Goal: Information Seeking & Learning: Learn about a topic

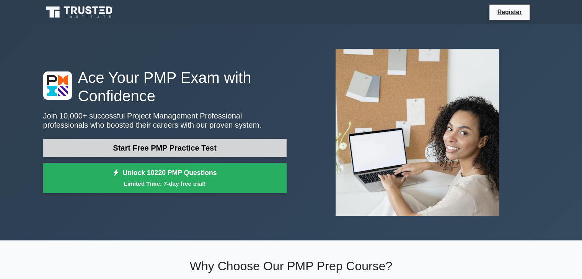
click at [169, 144] on link "Start Free PMP Practice Test" at bounding box center [164, 148] width 243 height 18
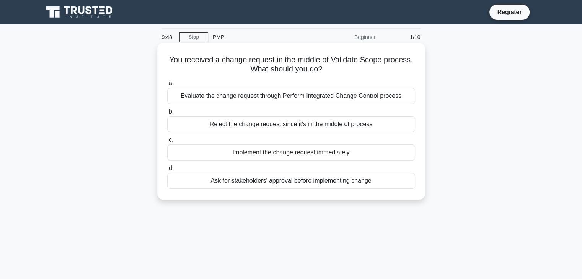
click at [210, 94] on div "Evaluate the change request through Perform Integrated Change Control process" at bounding box center [291, 96] width 248 height 16
click at [167, 86] on input "a. Evaluate the change request through Perform Integrated Change Control process" at bounding box center [167, 83] width 0 height 5
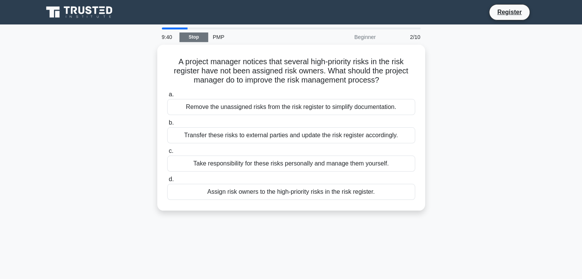
click at [199, 35] on link "Stop" at bounding box center [193, 37] width 29 height 10
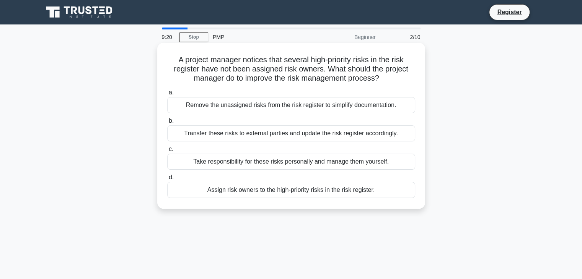
click at [247, 191] on div "Assign risk owners to the high-priority risks in the risk register." at bounding box center [291, 190] width 248 height 16
click at [167, 180] on input "d. Assign risk owners to the high-priority risks in the risk register." at bounding box center [167, 177] width 0 height 5
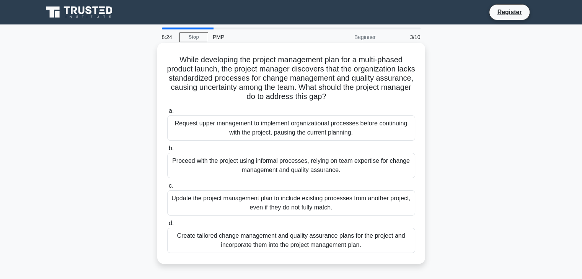
click at [275, 245] on div "Create tailored change management and quality assurance plans for the project a…" at bounding box center [291, 240] width 248 height 25
click at [167, 226] on input "d. Create tailored change management and quality assurance plans for the projec…" at bounding box center [167, 223] width 0 height 5
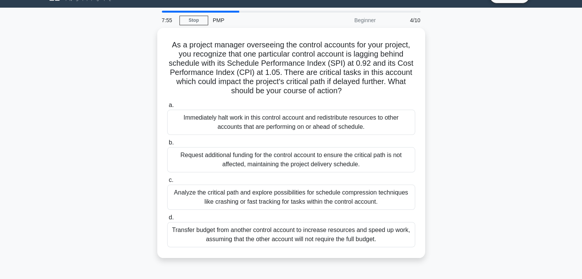
scroll to position [17, 0]
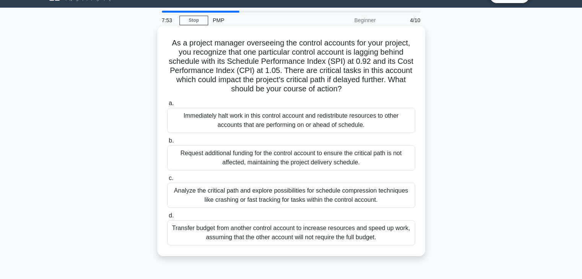
click at [215, 196] on div "Analyze the critical path and explore possibilities for schedule compression te…" at bounding box center [291, 195] width 248 height 25
click at [167, 181] on input "c. Analyze the critical path and explore possibilities for schedule compression…" at bounding box center [167, 178] width 0 height 5
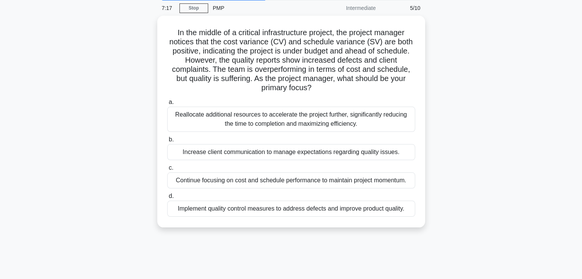
scroll to position [30, 0]
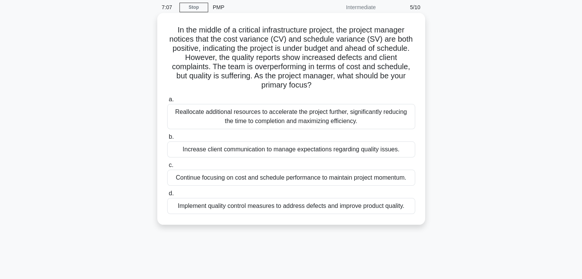
click at [270, 205] on div "Implement quality control measures to address defects and improve product quali…" at bounding box center [291, 206] width 248 height 16
click at [167, 196] on input "d. Implement quality control measures to address defects and improve product qu…" at bounding box center [167, 193] width 0 height 5
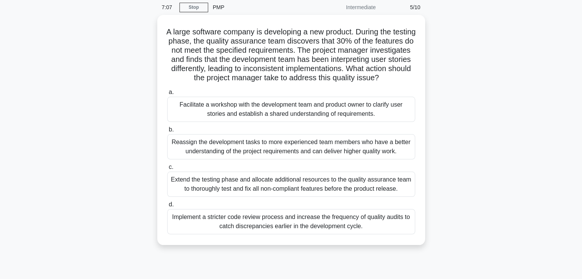
click at [270, 205] on label "d. Implement a stricter code review process and increase the frequency of quali…" at bounding box center [291, 217] width 248 height 34
click at [167, 205] on input "d. Implement a stricter code review process and increase the frequency of quali…" at bounding box center [167, 204] width 0 height 5
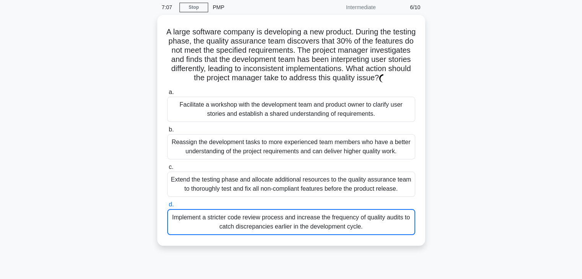
scroll to position [0, 0]
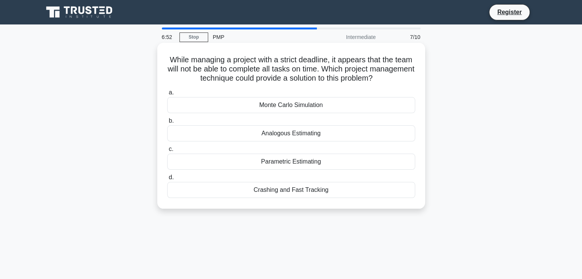
click at [276, 187] on div "Crashing and Fast Tracking" at bounding box center [291, 190] width 248 height 16
click at [167, 180] on input "d. Crashing and Fast Tracking" at bounding box center [167, 177] width 0 height 5
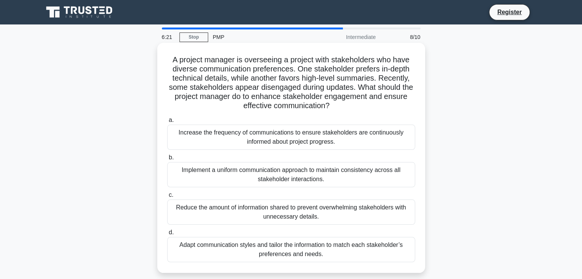
click at [224, 253] on div "Adapt communication styles and tailor the information to match each stakeholder…" at bounding box center [291, 249] width 248 height 25
click at [167, 235] on input "d. Adapt communication styles and tailor the information to match each stakehol…" at bounding box center [167, 232] width 0 height 5
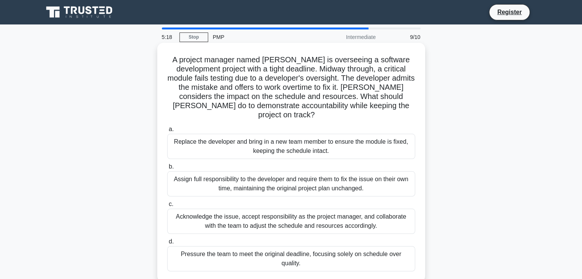
click at [246, 216] on div "Acknowledge the issue, accept responsibility as the project manager, and collab…" at bounding box center [291, 221] width 248 height 25
click at [167, 207] on input "c. Acknowledge the issue, accept responsibility as the project manager, and col…" at bounding box center [167, 204] width 0 height 5
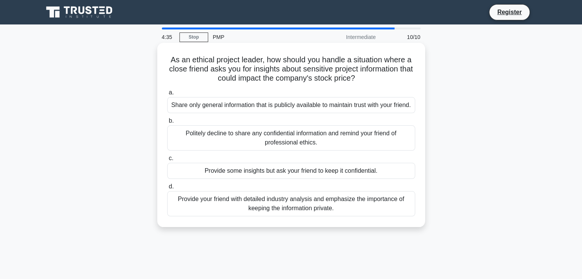
click at [224, 146] on div "Politely decline to share any confidential information and remind your friend o…" at bounding box center [291, 137] width 248 height 25
click at [167, 123] on input "b. Politely decline to share any confidential information and remind your frien…" at bounding box center [167, 121] width 0 height 5
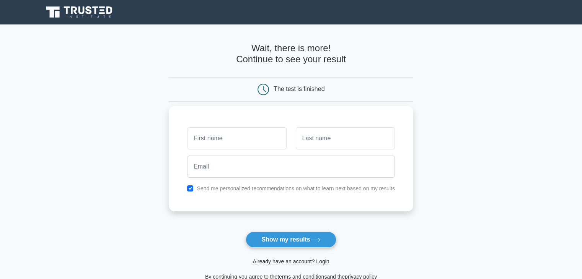
click at [208, 143] on input "text" at bounding box center [236, 138] width 99 height 22
type input "[PERSON_NAME]"
click at [321, 137] on input "text" at bounding box center [345, 138] width 99 height 22
type input "[PERSON_NAME]"
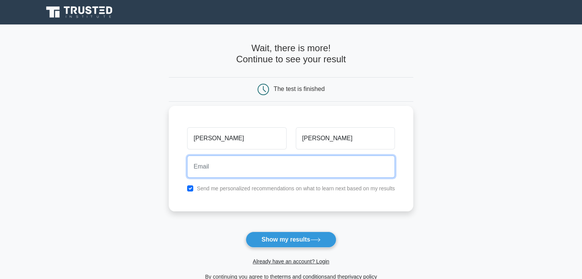
click at [213, 159] on input "email" at bounding box center [291, 167] width 208 height 22
type input "[EMAIL_ADDRESS][DOMAIN_NAME]"
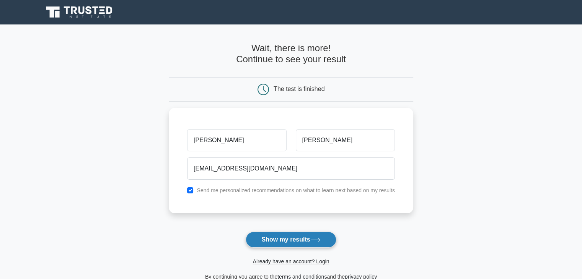
click at [286, 238] on button "Show my results" at bounding box center [290, 240] width 90 height 16
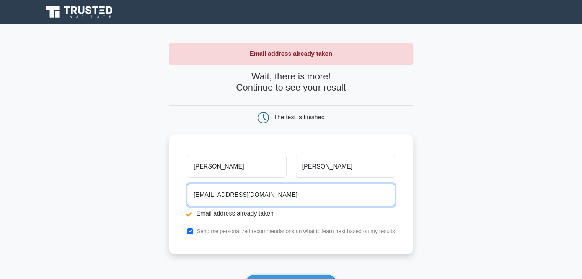
drag, startPoint x: 292, startPoint y: 187, endPoint x: 183, endPoint y: 184, distance: 109.4
click at [183, 184] on div "[EMAIL_ADDRESS][DOMAIN_NAME] Email address already taken" at bounding box center [290, 202] width 217 height 43
type input "[EMAIL_ADDRESS][DOMAIN_NAME]"
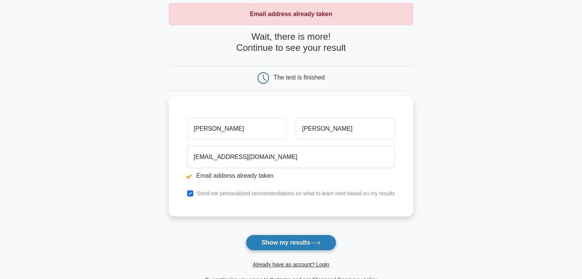
click at [291, 244] on button "Show my results" at bounding box center [290, 243] width 90 height 16
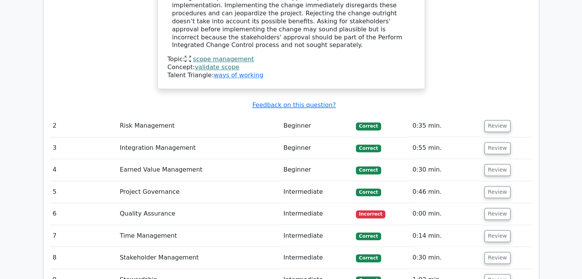
scroll to position [981, 0]
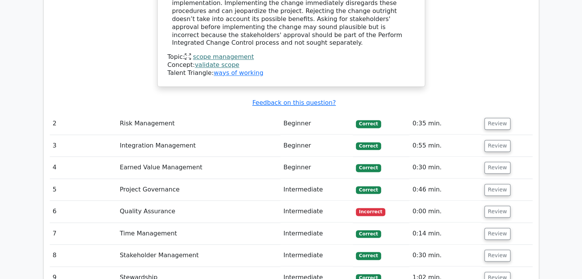
click at [274, 201] on td "Quality Assurance" at bounding box center [199, 212] width 164 height 22
drag, startPoint x: 125, startPoint y: 163, endPoint x: 136, endPoint y: 157, distance: 12.3
click at [136, 201] on td "Quality Assurance" at bounding box center [199, 212] width 164 height 22
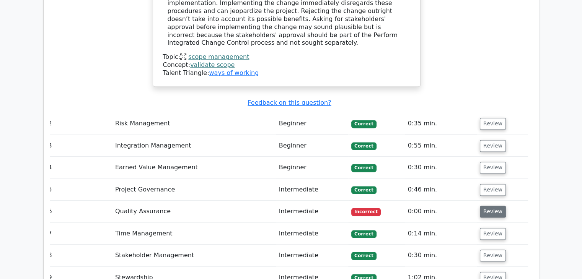
click at [491, 206] on button "Review" at bounding box center [492, 212] width 26 height 12
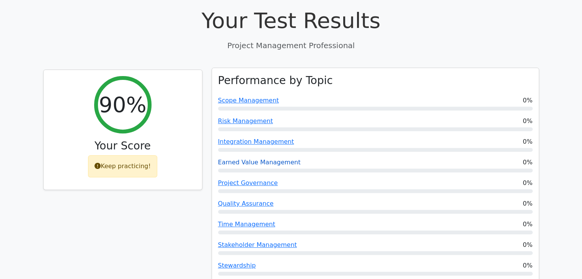
scroll to position [0, 0]
